Goal: Transaction & Acquisition: Purchase product/service

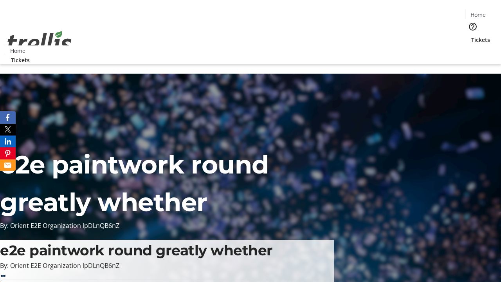
click at [471, 36] on span "Tickets" at bounding box center [480, 40] width 19 height 8
